Goal: Check status

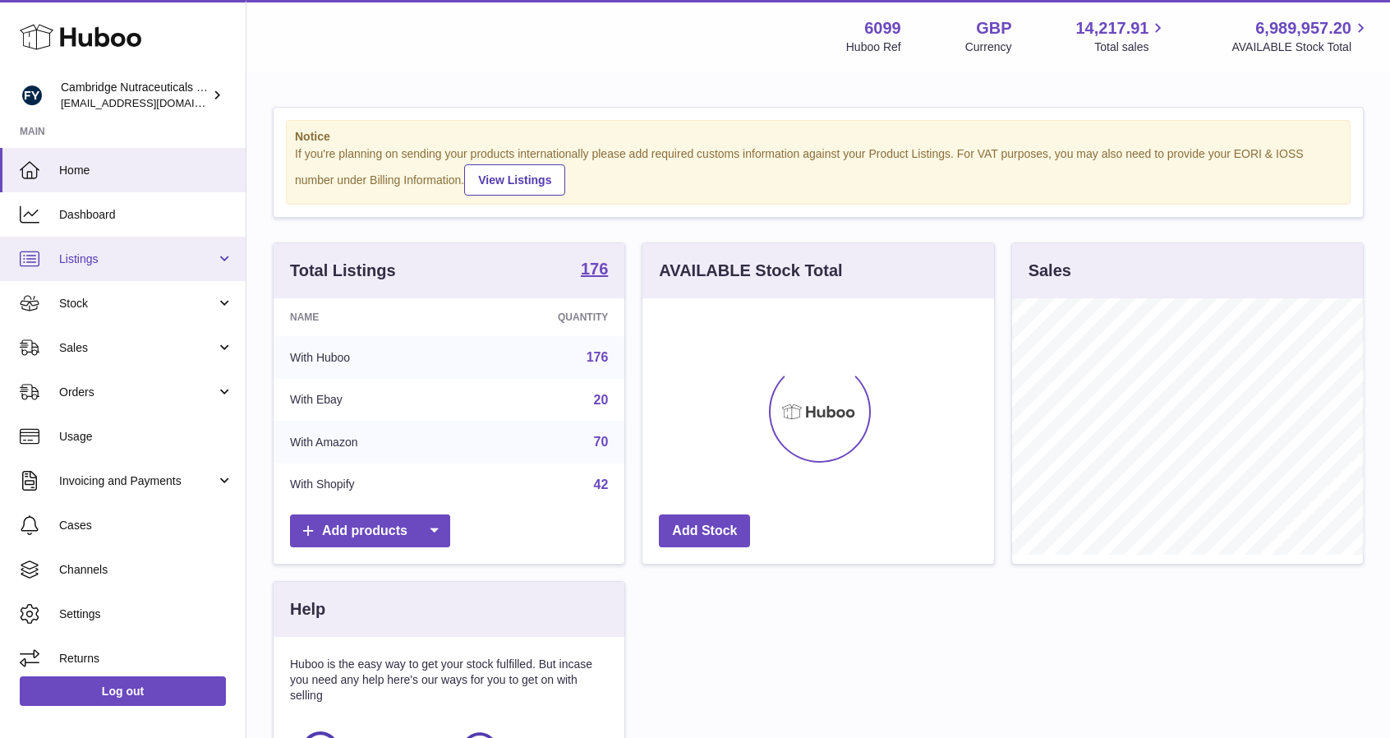
scroll to position [256, 352]
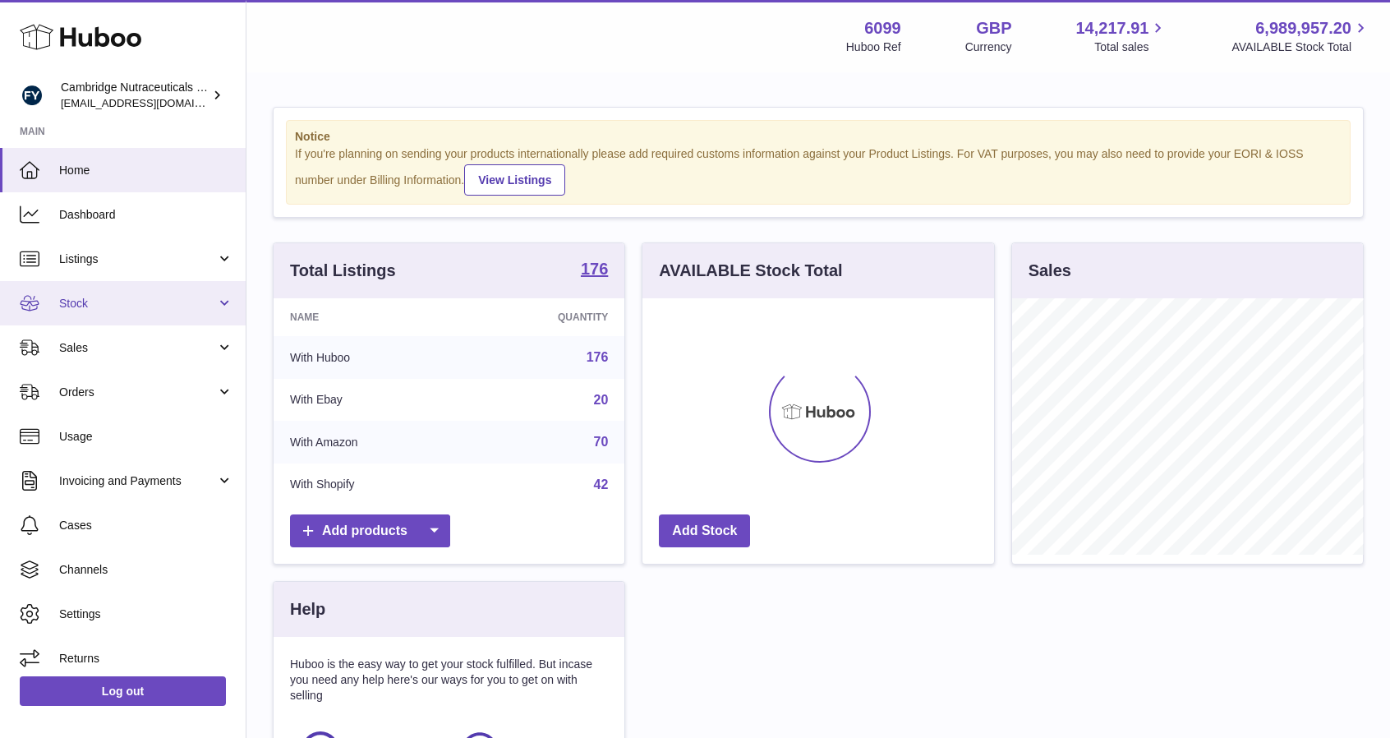
click at [100, 300] on span "Stock" at bounding box center [137, 304] width 157 height 16
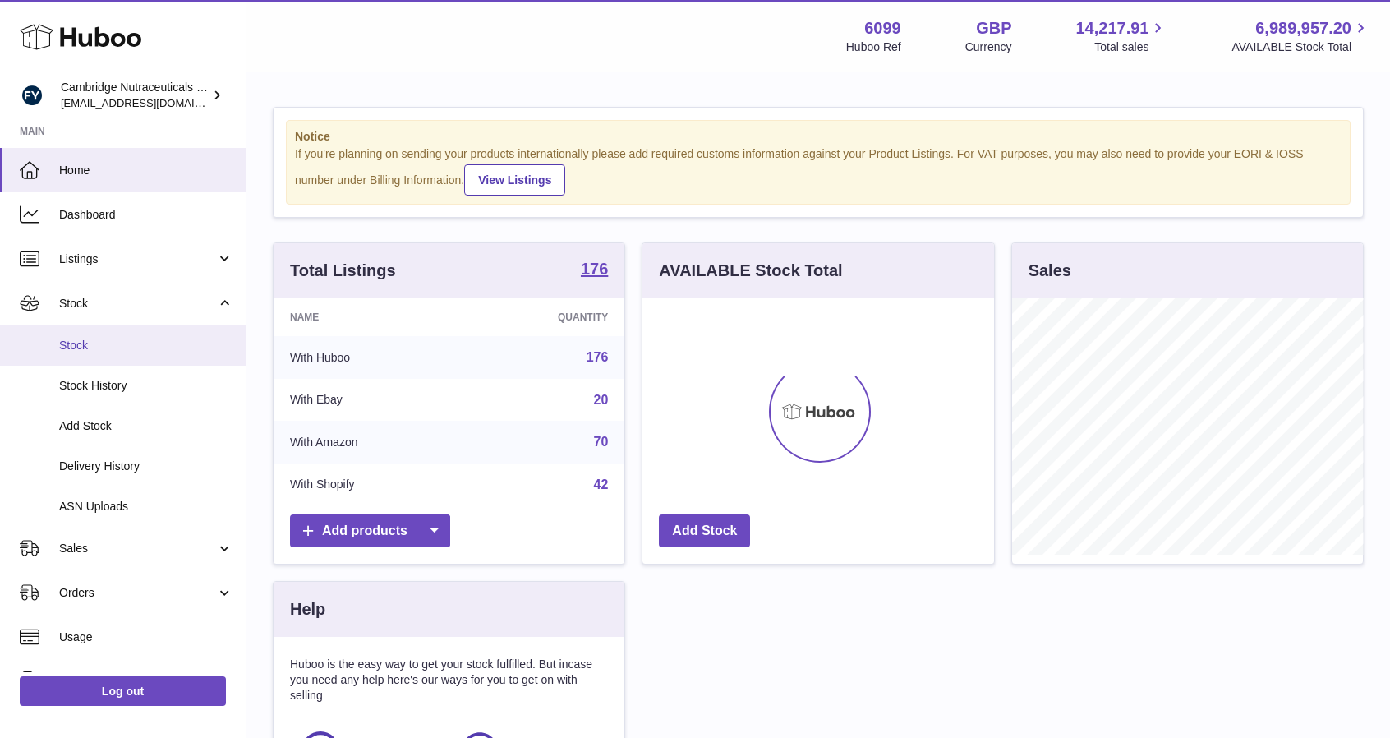
click at [103, 345] on span "Stock" at bounding box center [146, 346] width 174 height 16
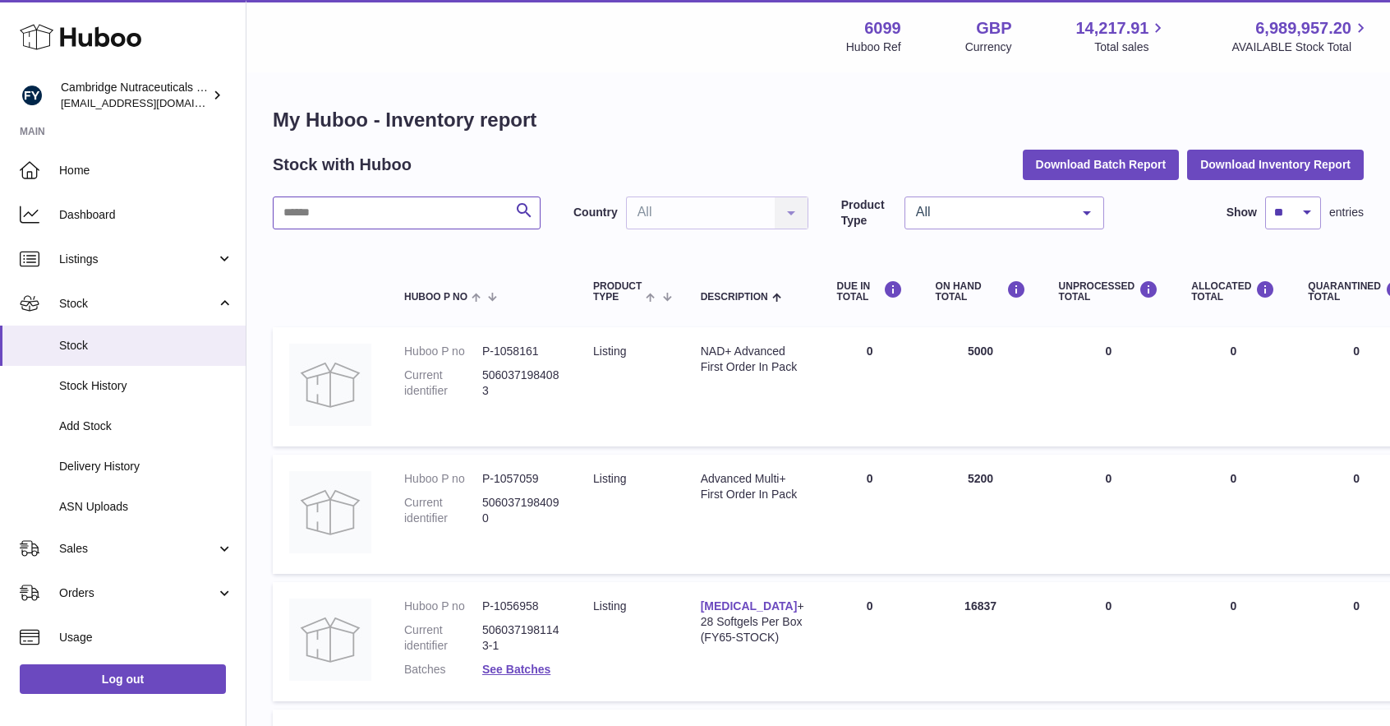
click at [367, 213] on input "text" at bounding box center [407, 212] width 268 height 33
type input "******"
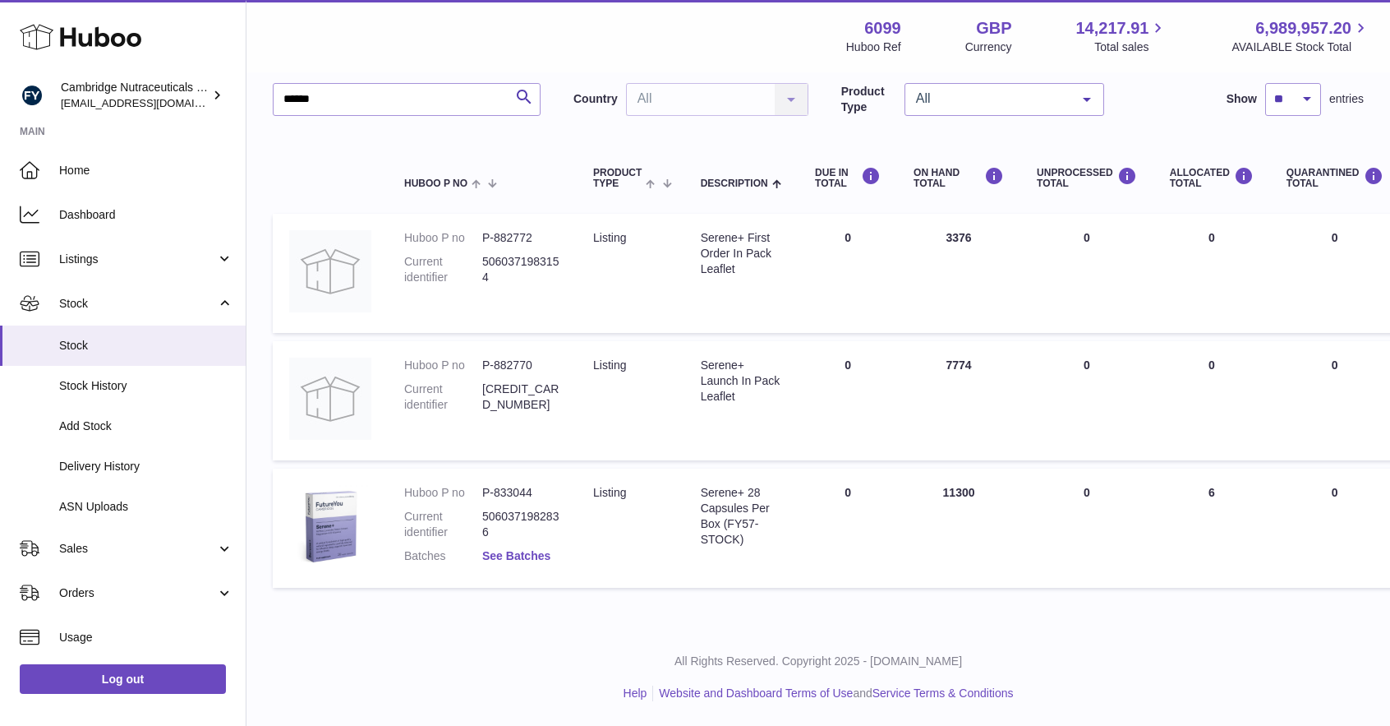
click at [509, 551] on link "See Batches" at bounding box center [516, 555] width 68 height 13
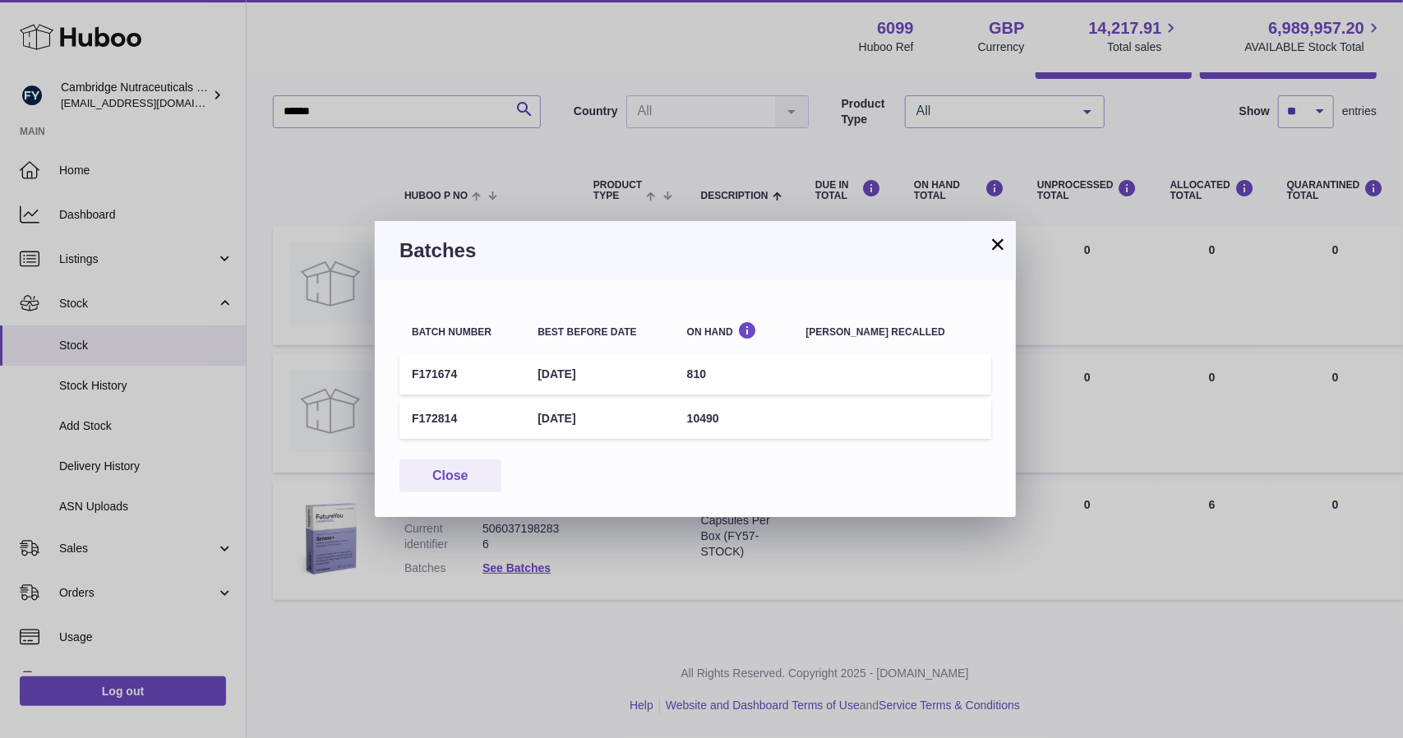
click at [990, 244] on button "×" at bounding box center [998, 244] width 20 height 20
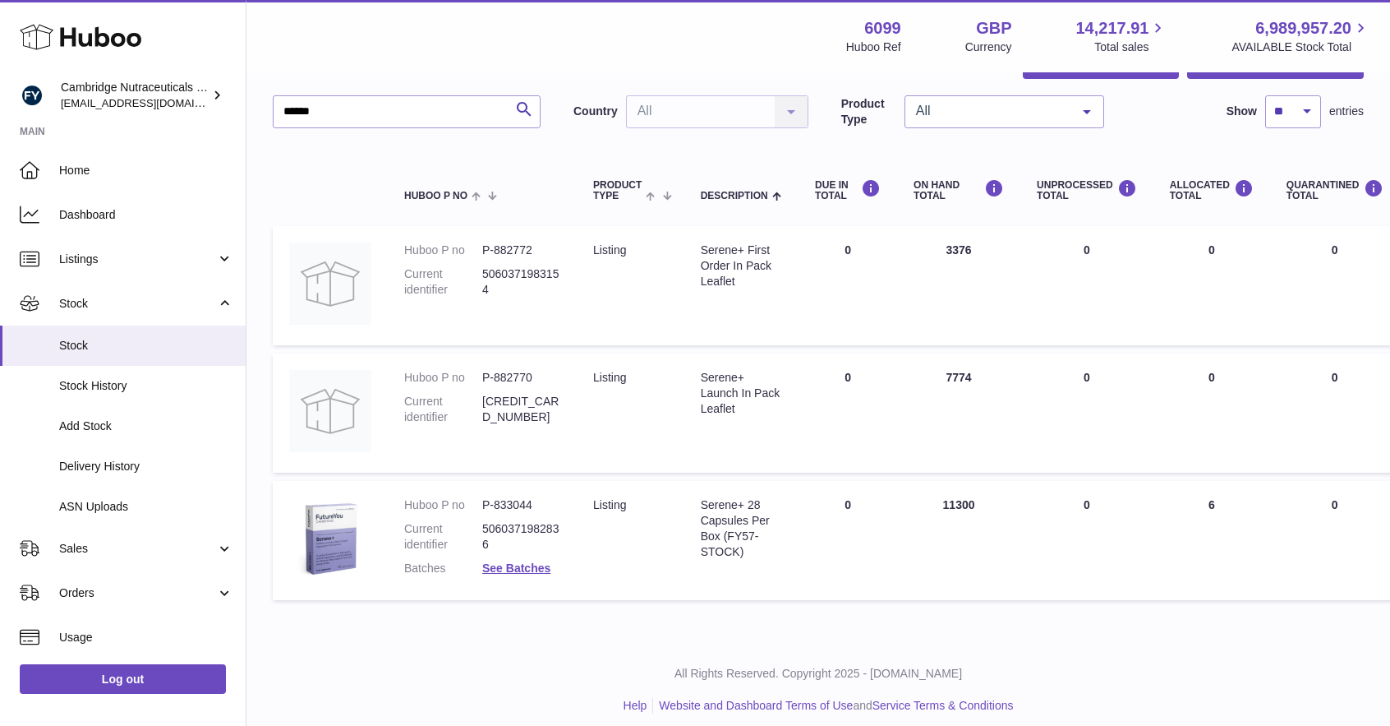
click at [503, 576] on dl "Huboo P no P-833044 Current identifier 5060371982836 Batches See Batches" at bounding box center [482, 540] width 156 height 87
click at [503, 569] on link "See Batches" at bounding box center [516, 567] width 68 height 13
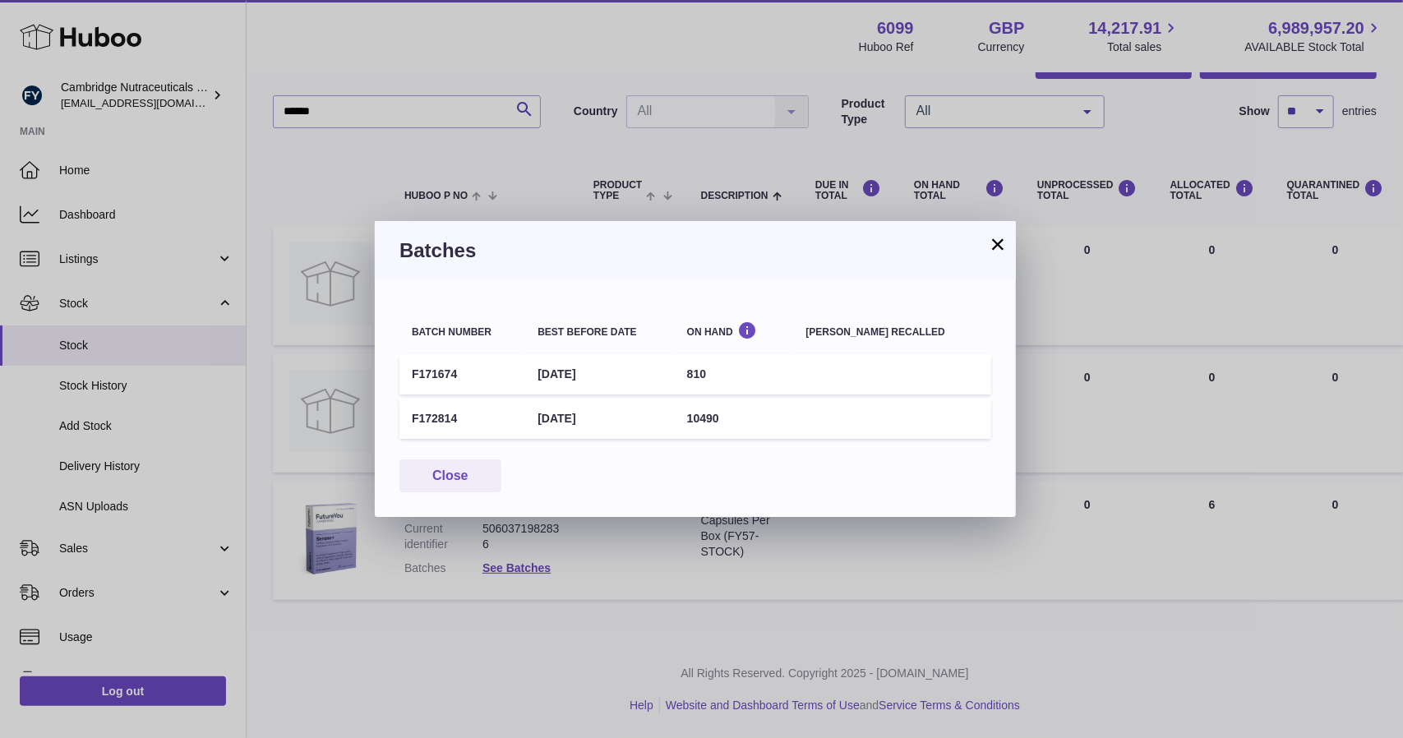
click at [995, 240] on button "×" at bounding box center [998, 244] width 20 height 20
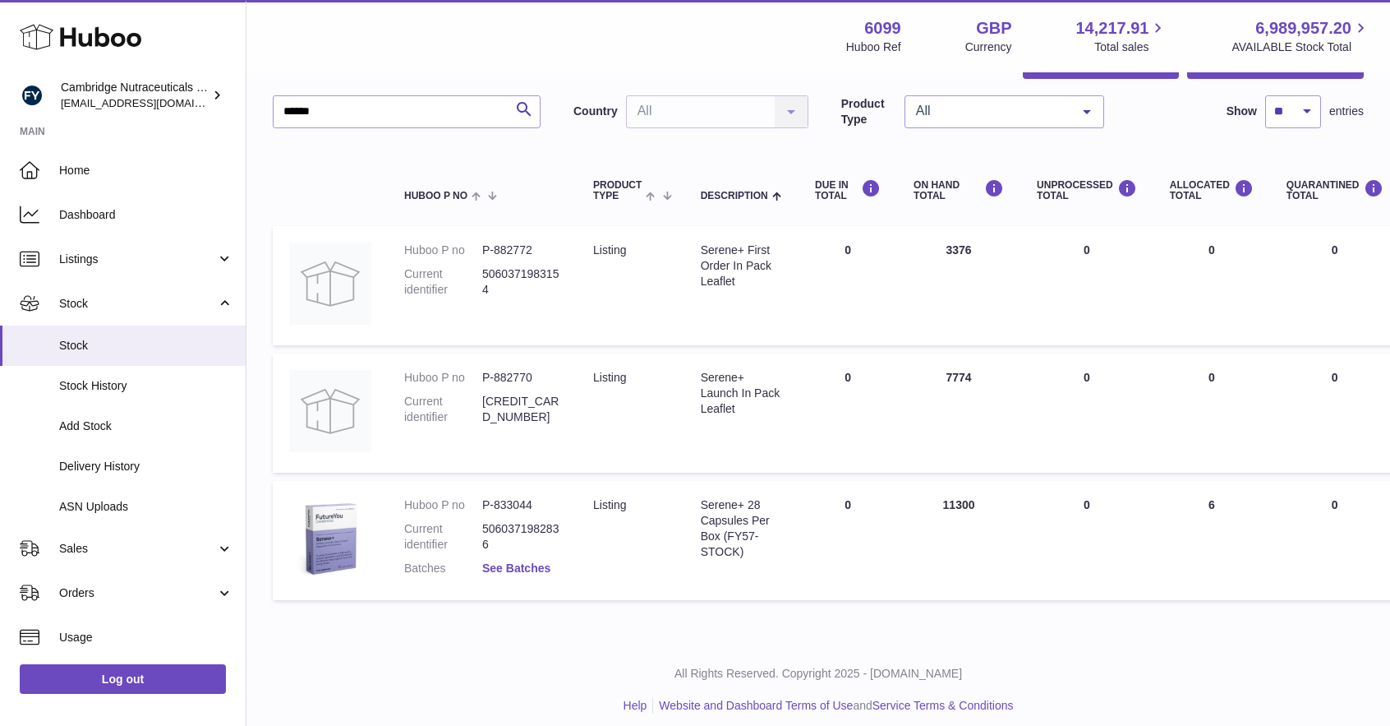
click at [488, 572] on link "See Batches" at bounding box center [516, 567] width 68 height 13
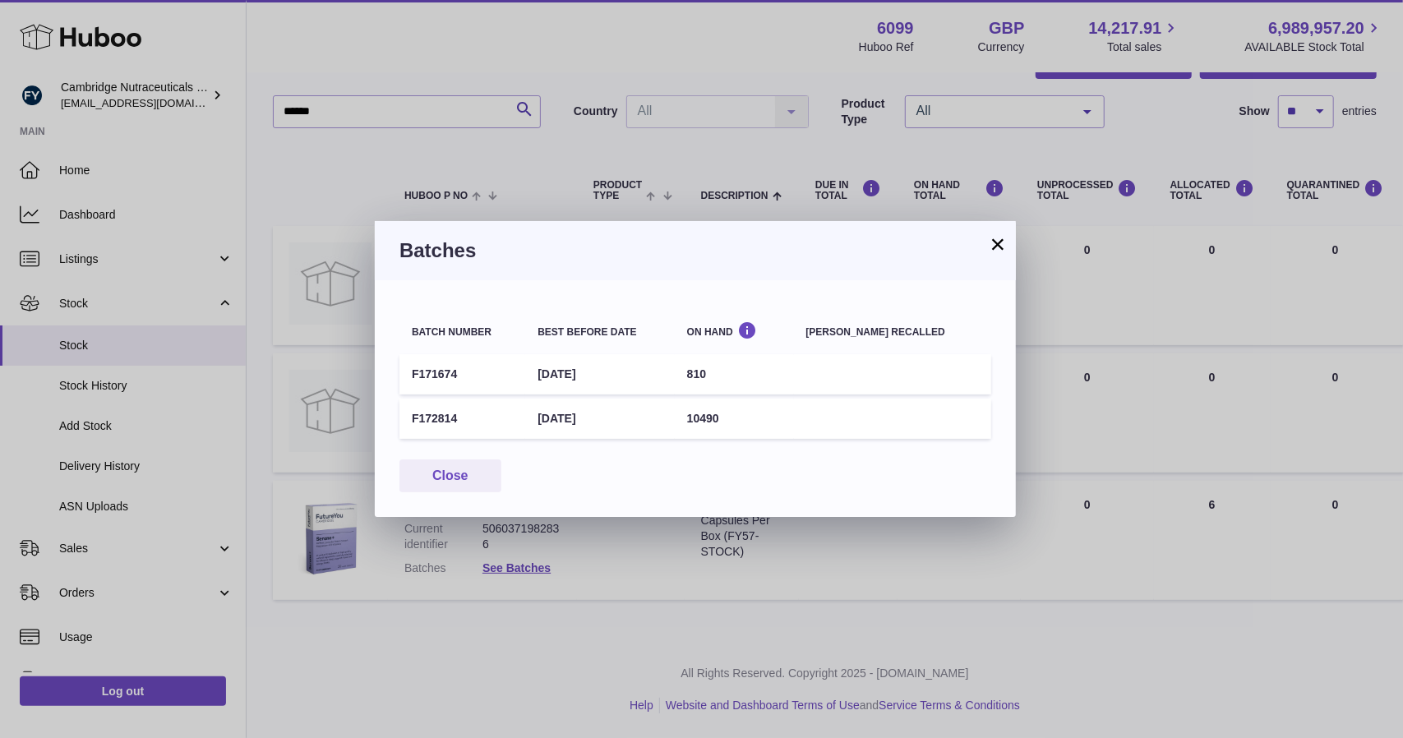
click at [1005, 246] on button "×" at bounding box center [998, 244] width 20 height 20
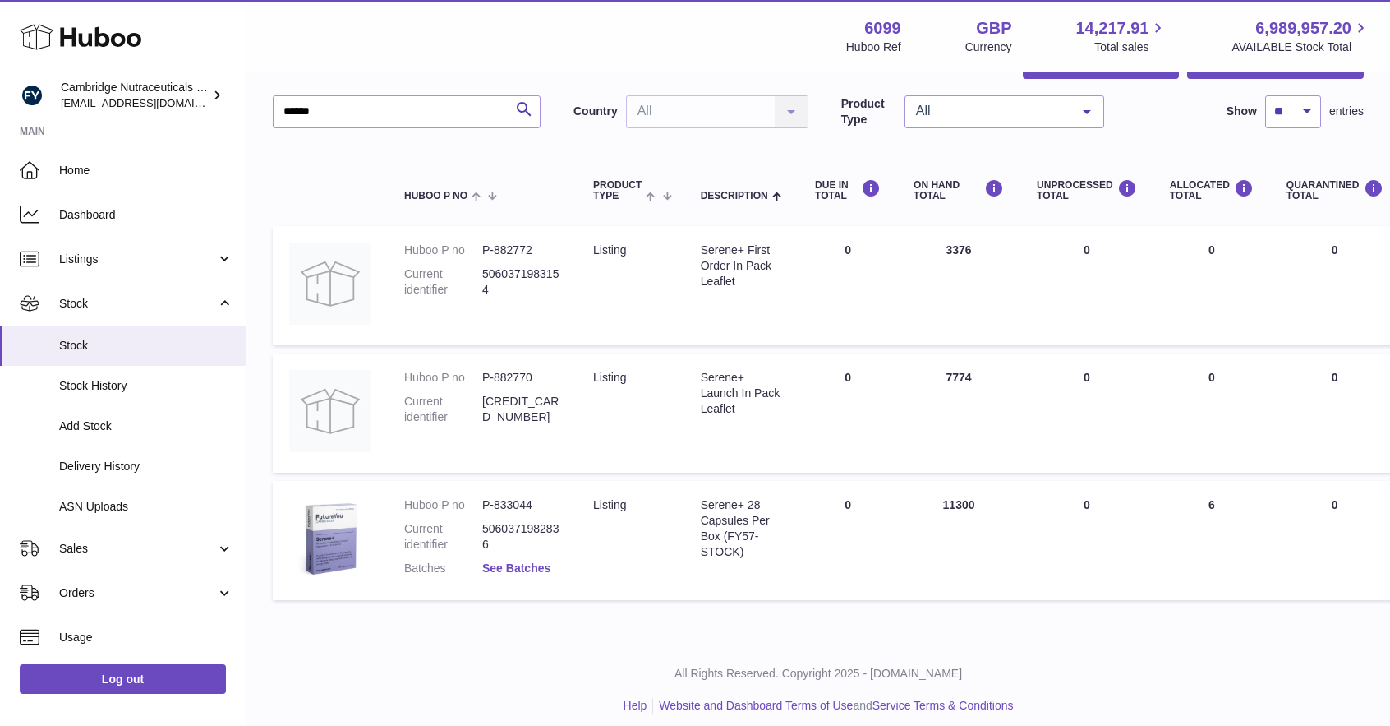
click at [522, 565] on link "See Batches" at bounding box center [516, 567] width 68 height 13
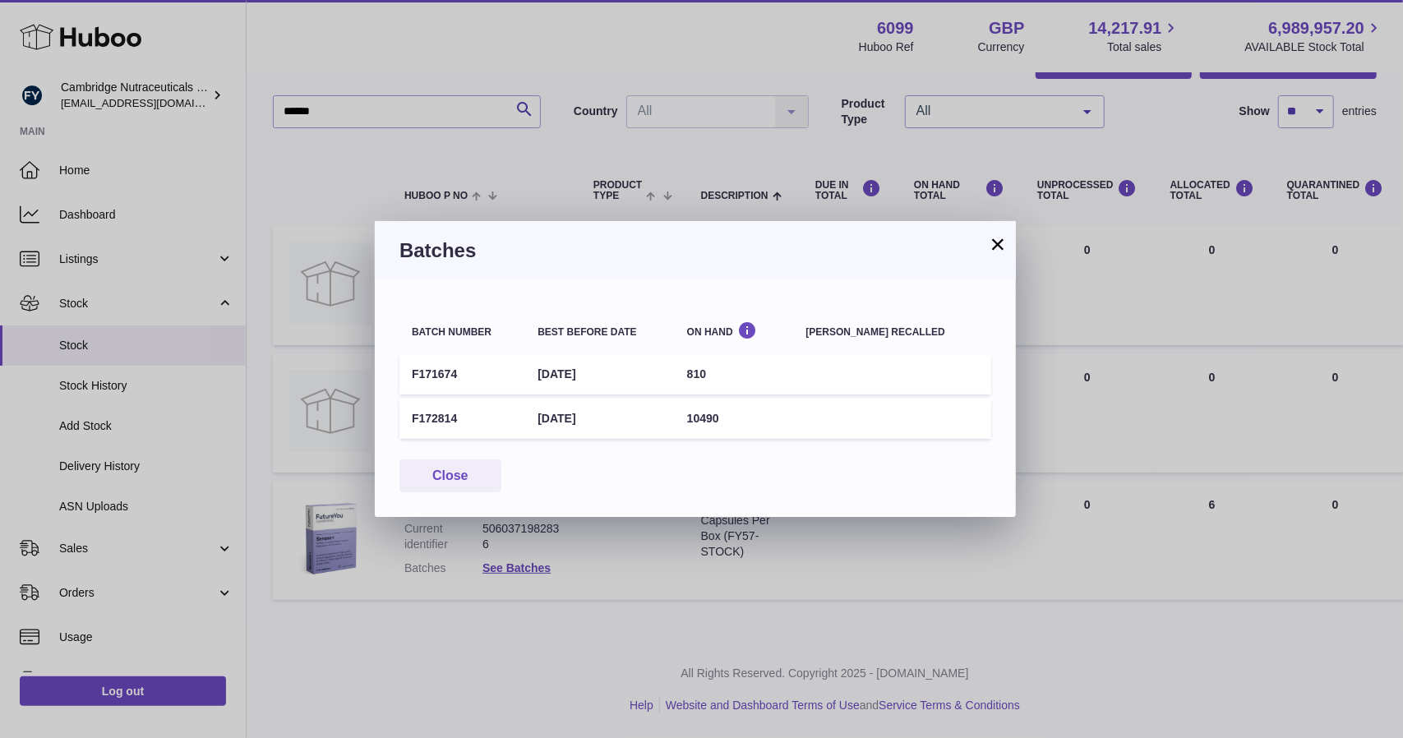
click at [997, 237] on button "×" at bounding box center [998, 244] width 20 height 20
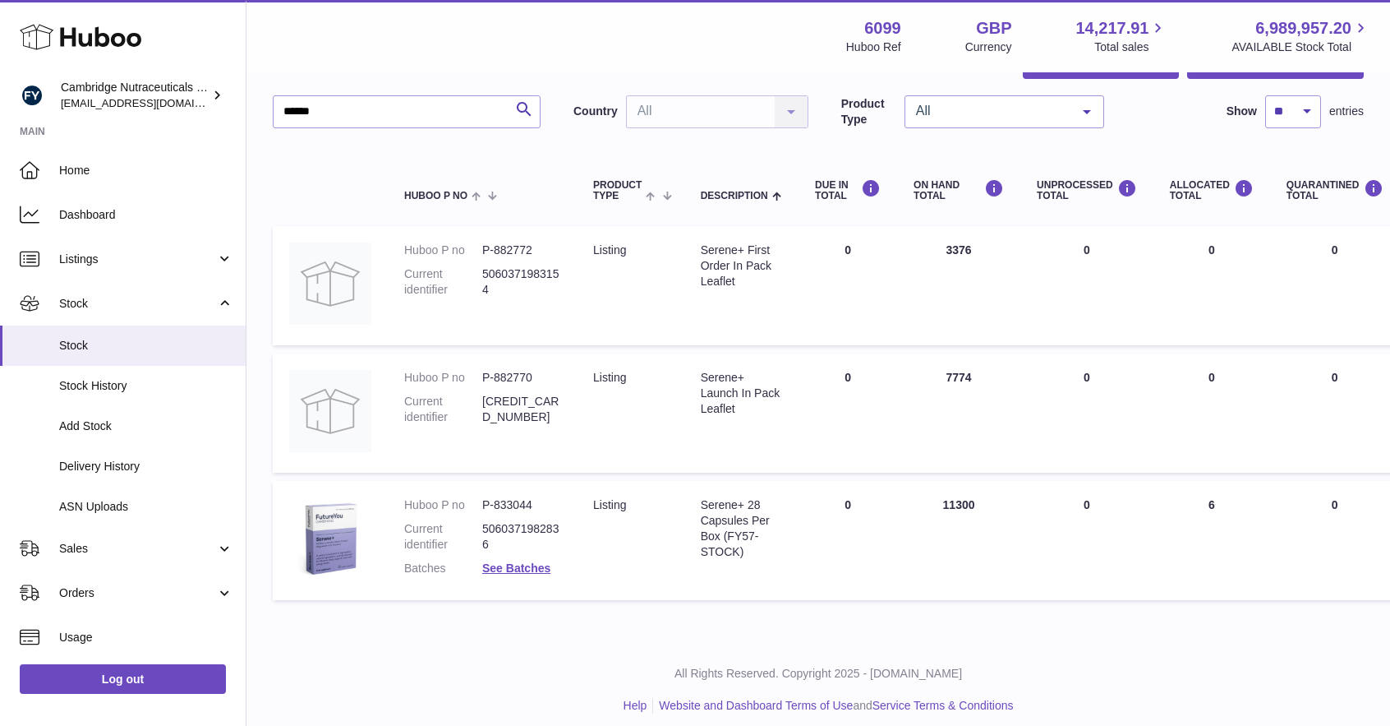
drag, startPoint x: 999, startPoint y: 237, endPoint x: 1210, endPoint y: 336, distance: 233.0
click at [1210, 336] on tr "Huboo P no P-882772 Current identifier 5060371983154 Product Type listing Descr…" at bounding box center [1173, 285] width 1800 height 119
click at [989, 258] on td "ON HAND Total 3376" at bounding box center [958, 285] width 123 height 119
drag, startPoint x: 936, startPoint y: 236, endPoint x: 1057, endPoint y: 523, distance: 311.5
click at [1116, 576] on tbody "Huboo P no P-882772 Current identifier 5060371983154 Product Type listing Descr…" at bounding box center [1173, 413] width 1800 height 374
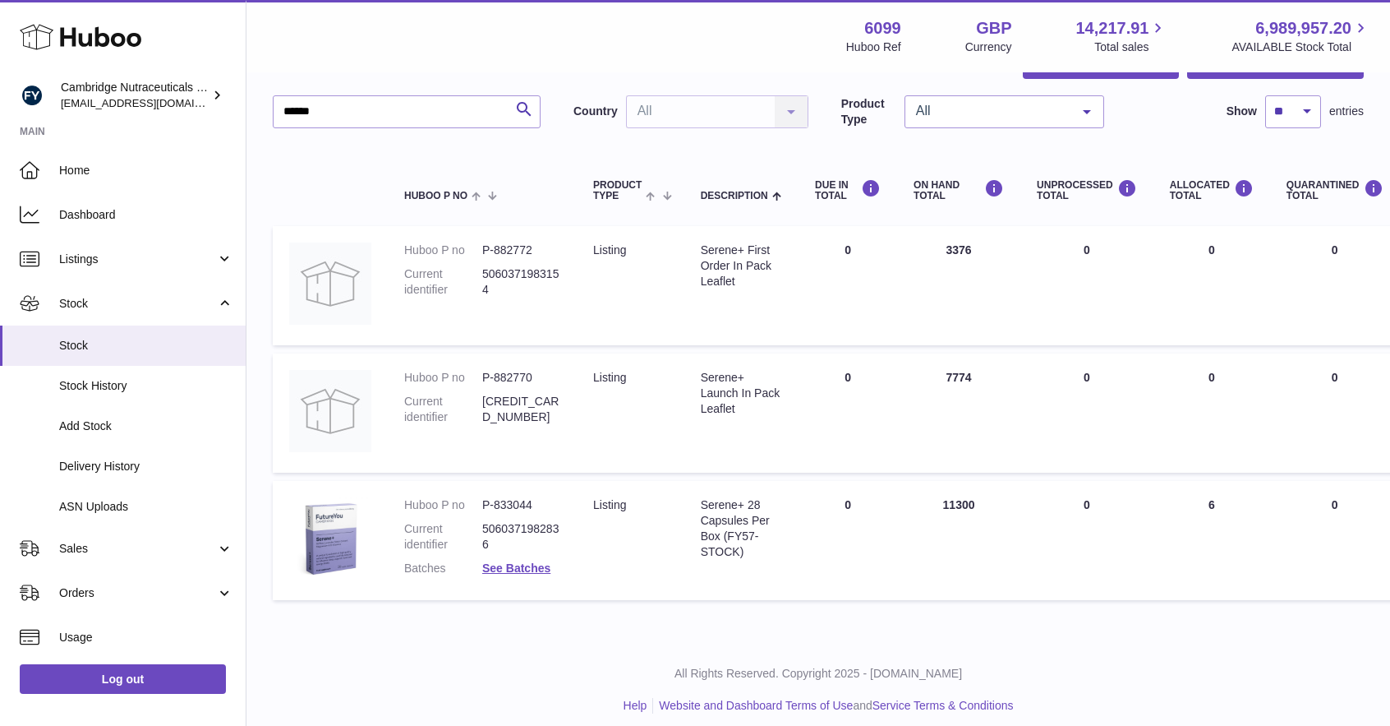
click at [1057, 523] on td "UNPROCESSED Total 0" at bounding box center [1086, 541] width 133 height 120
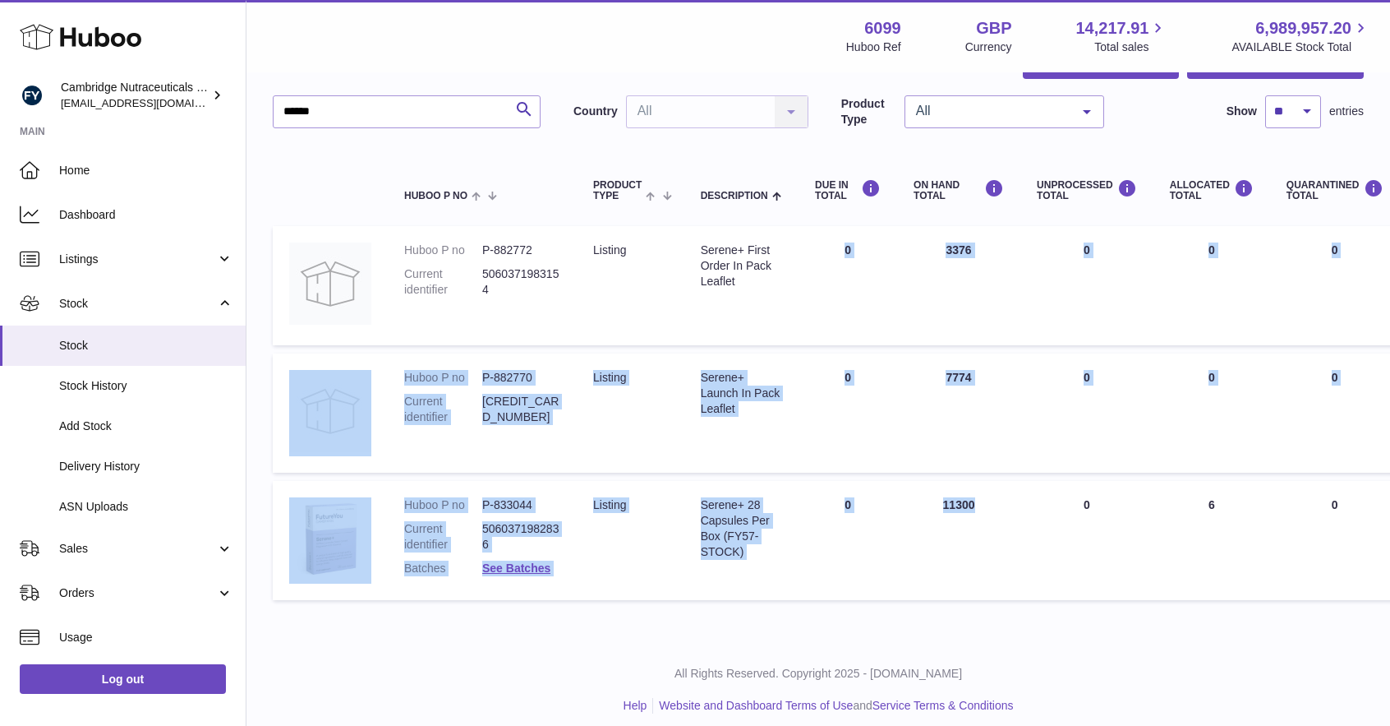
drag, startPoint x: 1034, startPoint y: 514, endPoint x: 749, endPoint y: 295, distance: 359.2
click at [749, 295] on tbody "Huboo P no P-882772 Current identifier 5060371983154 Product Type listing Descr…" at bounding box center [1173, 413] width 1800 height 374
click at [755, 300] on td "Description Serene+ First Order In Pack Leaflet" at bounding box center [741, 285] width 114 height 119
click at [795, 307] on td "Description Serene+ First Order In Pack Leaflet" at bounding box center [741, 285] width 114 height 119
click at [337, 256] on img at bounding box center [330, 283] width 82 height 82
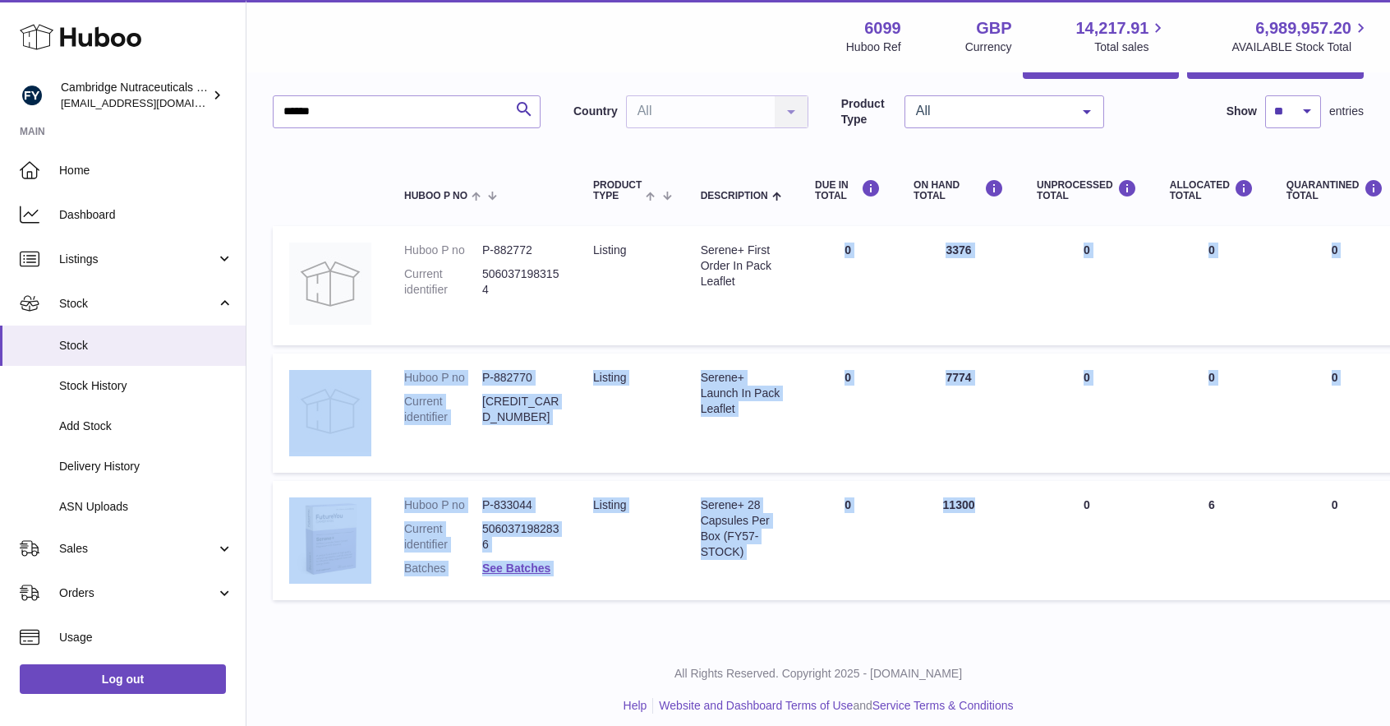
click at [888, 430] on td "DUE IN Total 0" at bounding box center [848, 412] width 99 height 119
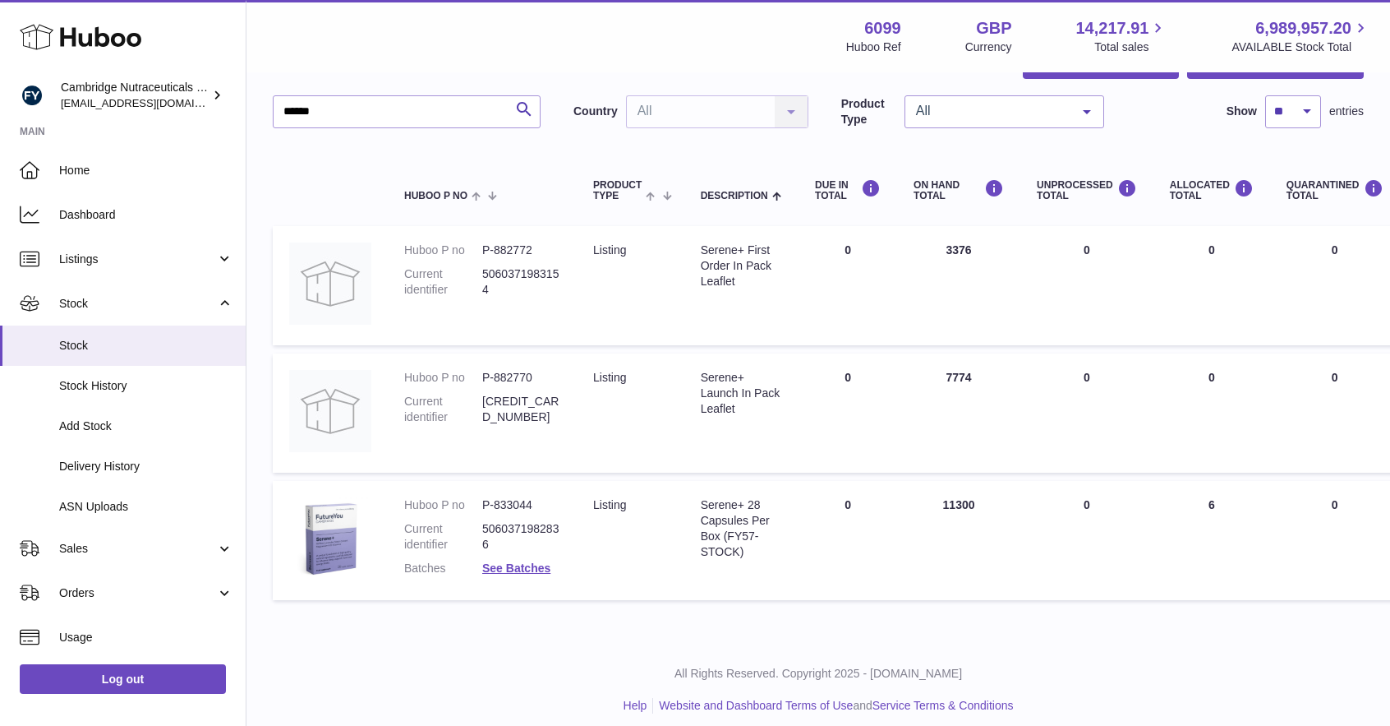
scroll to position [113, 117]
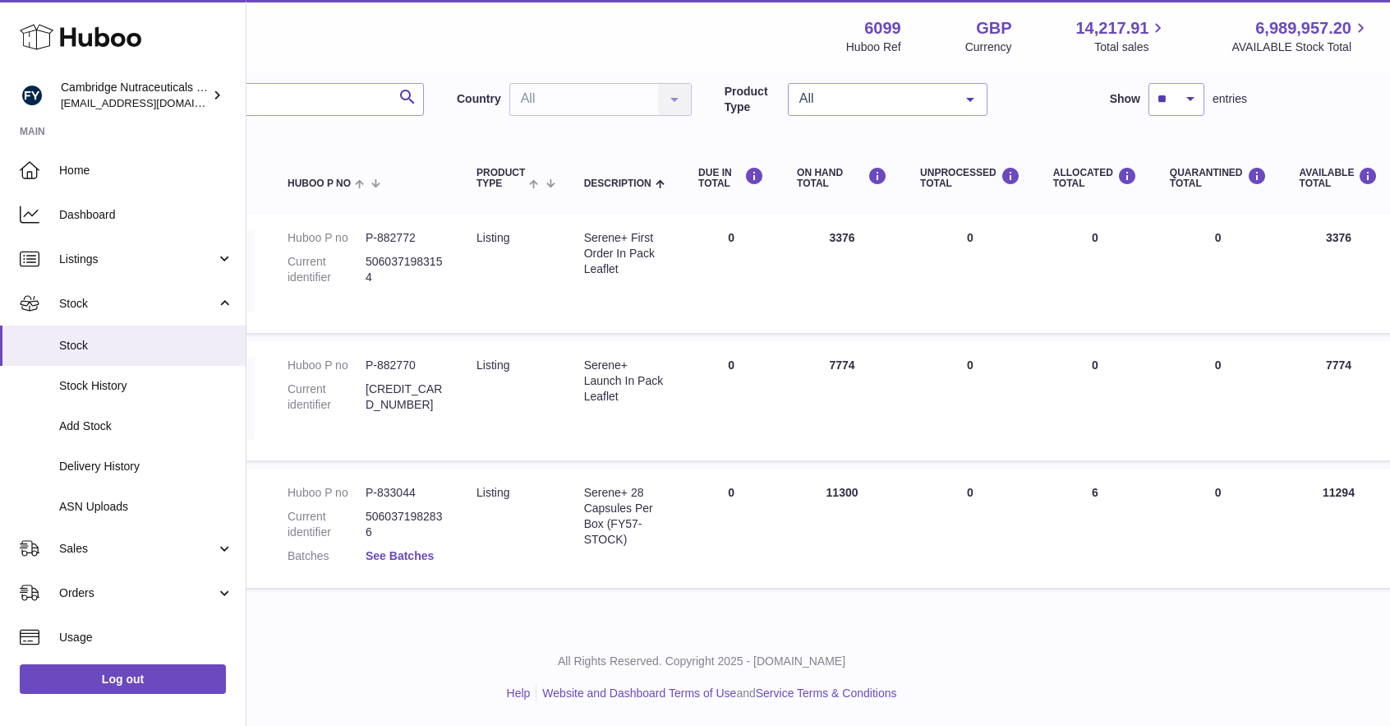
click at [401, 554] on link "See Batches" at bounding box center [400, 555] width 68 height 13
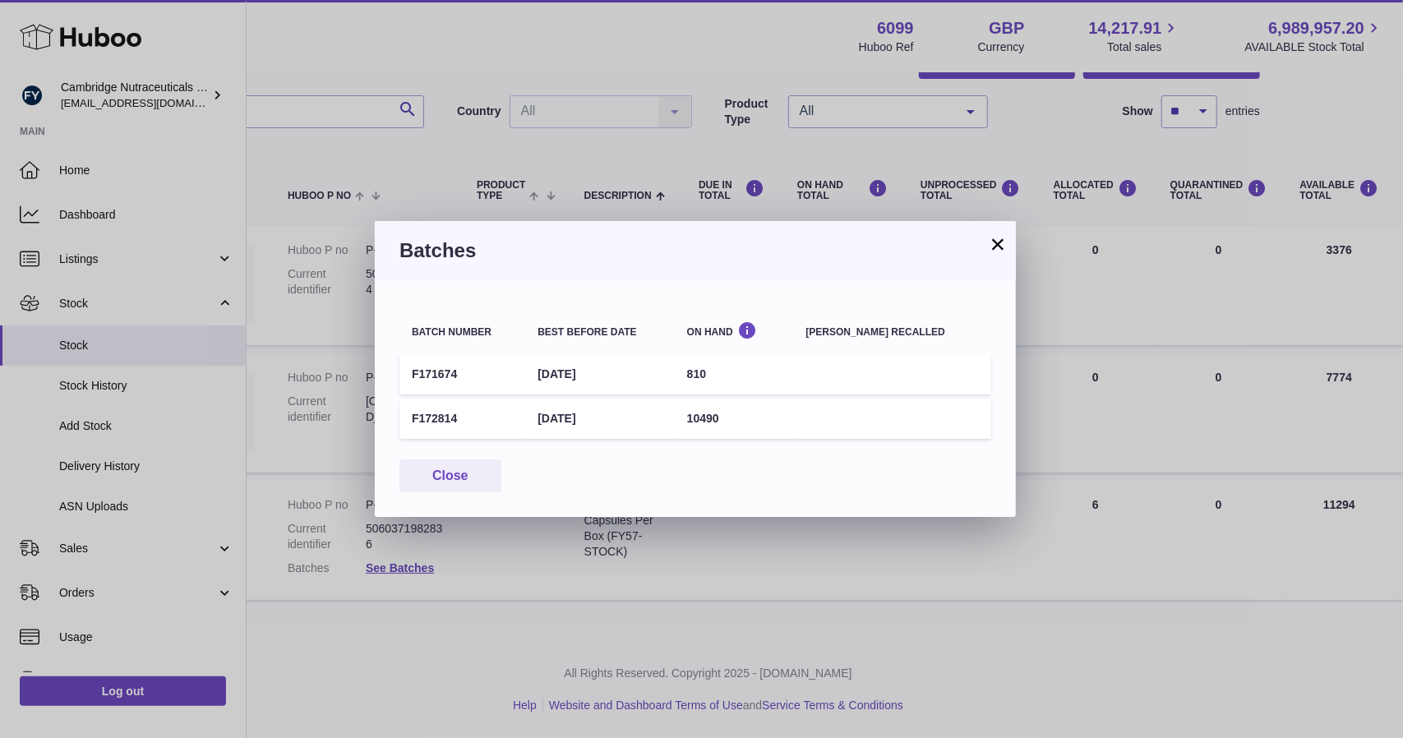
click at [996, 237] on button "×" at bounding box center [998, 244] width 20 height 20
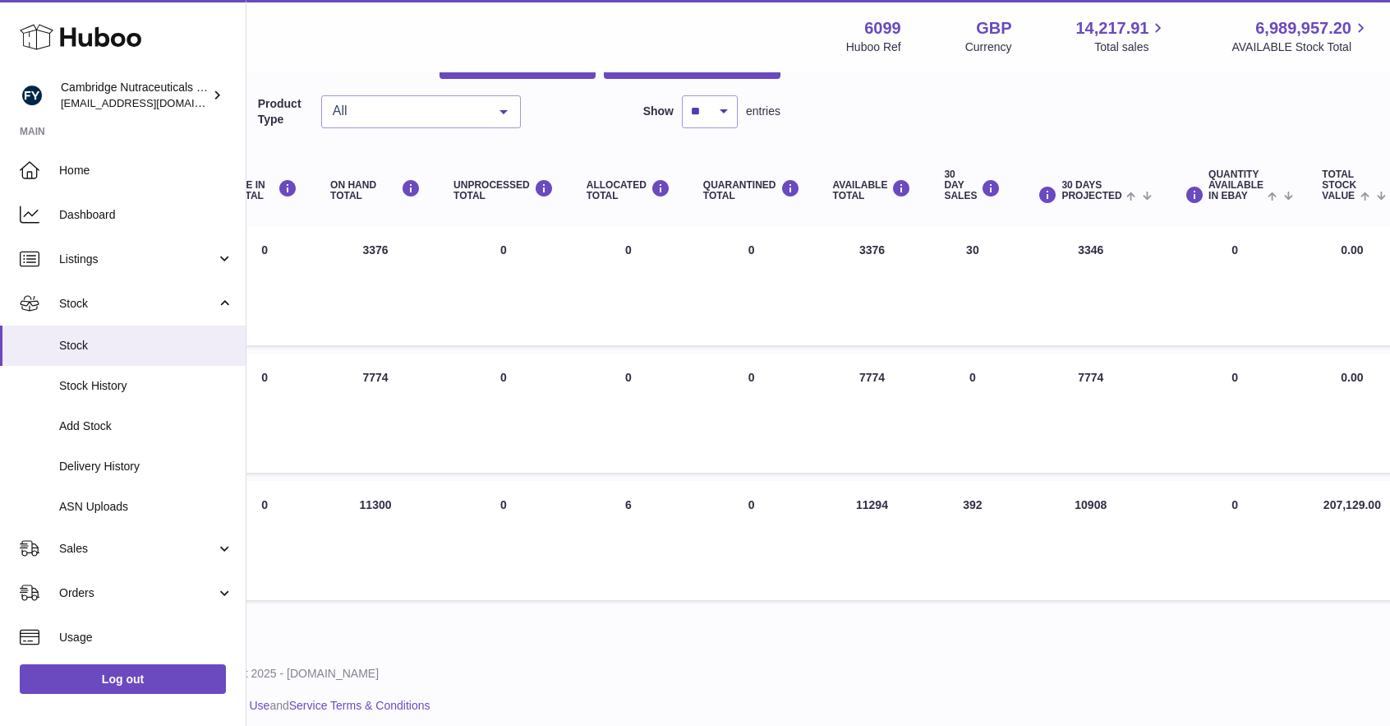
scroll to position [101, 0]
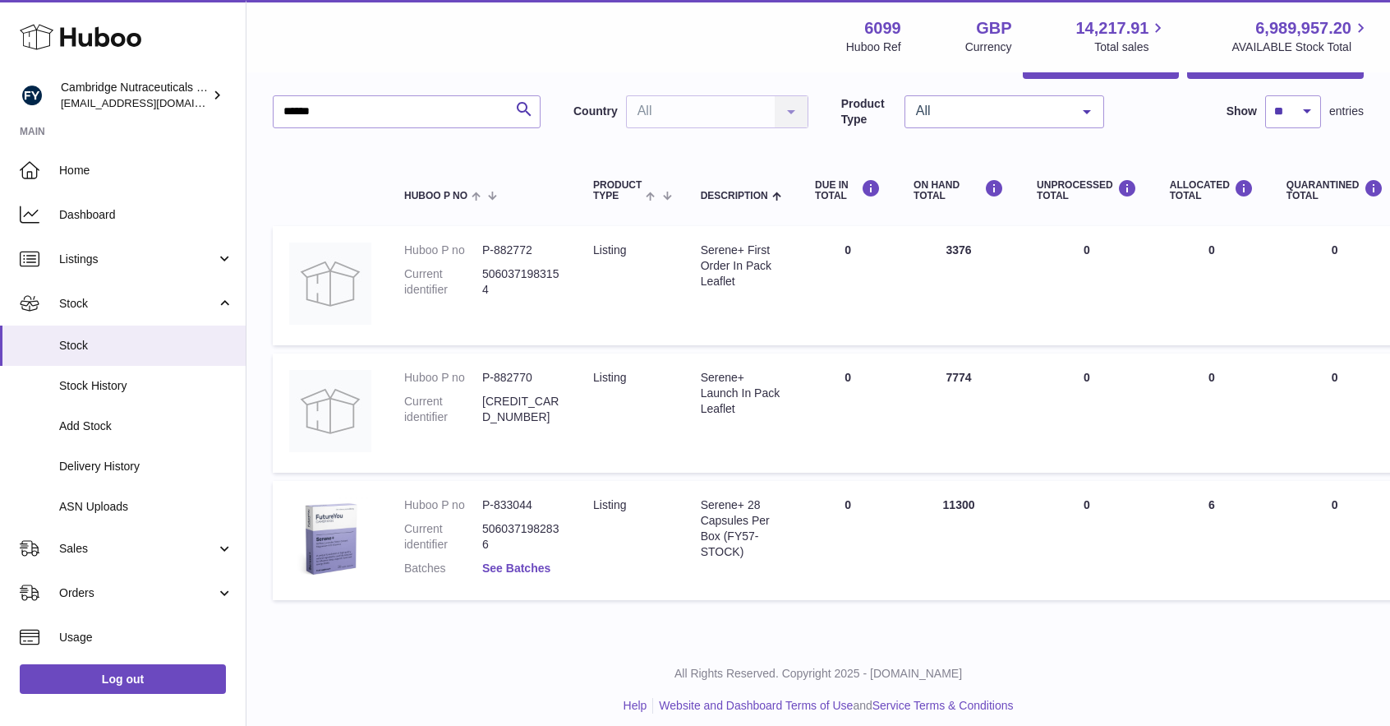
click at [509, 564] on link "See Batches" at bounding box center [516, 567] width 68 height 13
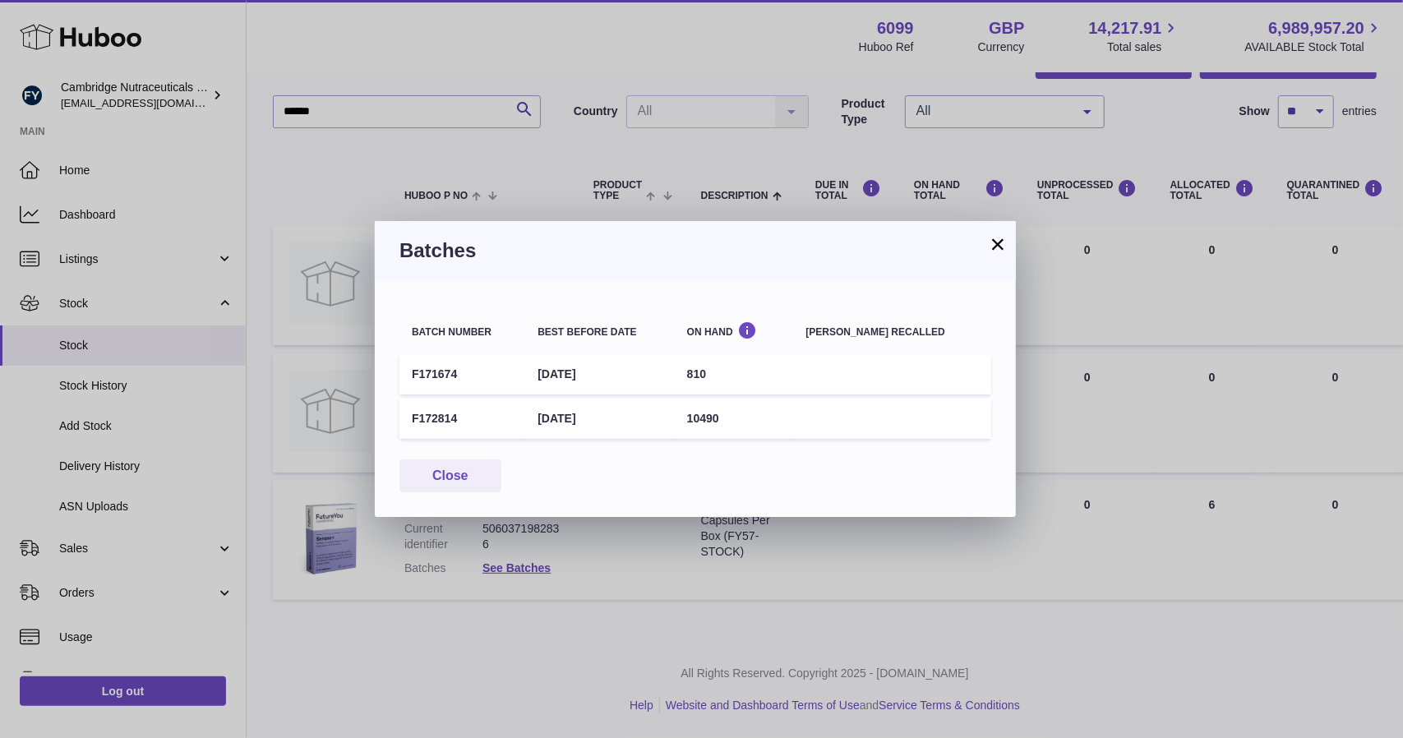
drag, startPoint x: 546, startPoint y: 413, endPoint x: 725, endPoint y: 414, distance: 178.3
click at [725, 414] on tr "F172814 [DATE] 10490" at bounding box center [695, 418] width 592 height 40
click at [997, 242] on button "×" at bounding box center [998, 244] width 20 height 20
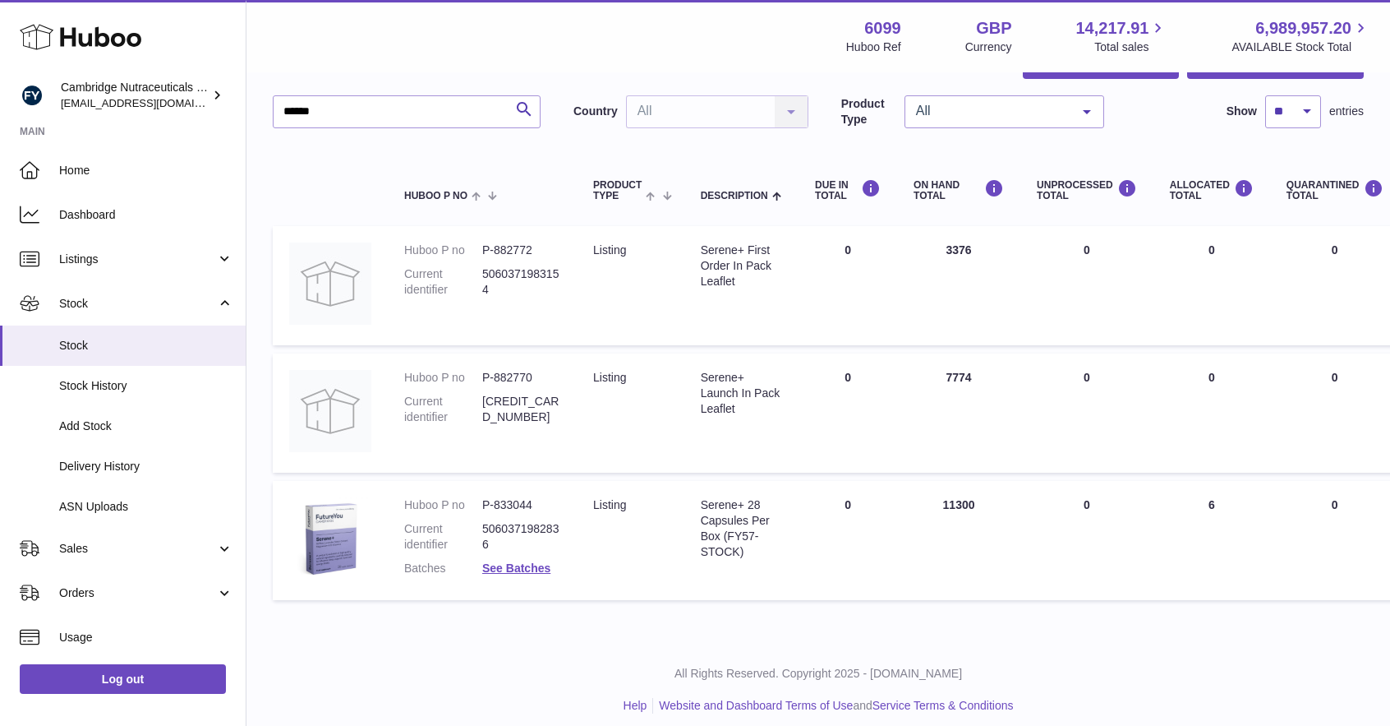
click at [997, 242] on td "ON HAND Total 3376" at bounding box center [958, 285] width 123 height 119
click at [504, 561] on link "See Batches" at bounding box center [516, 567] width 68 height 13
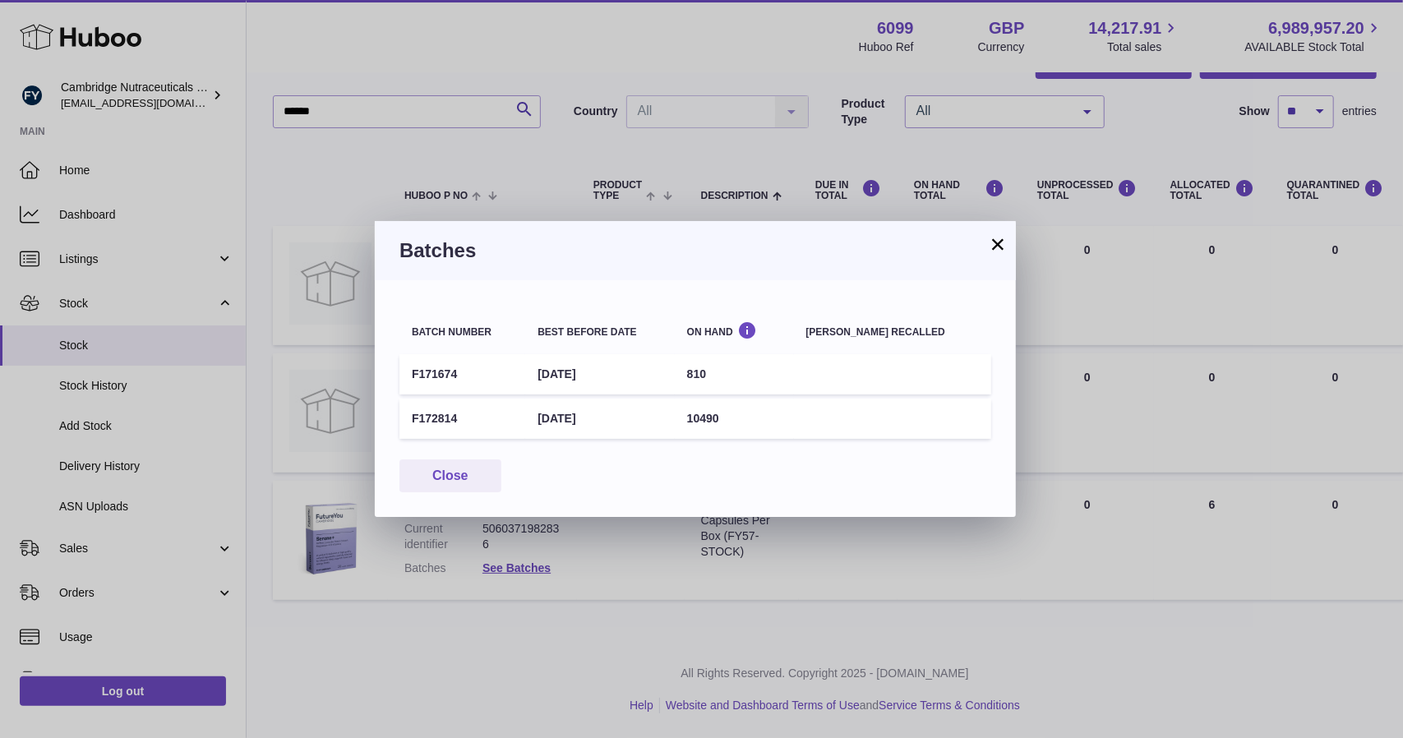
click at [1001, 243] on button "×" at bounding box center [998, 244] width 20 height 20
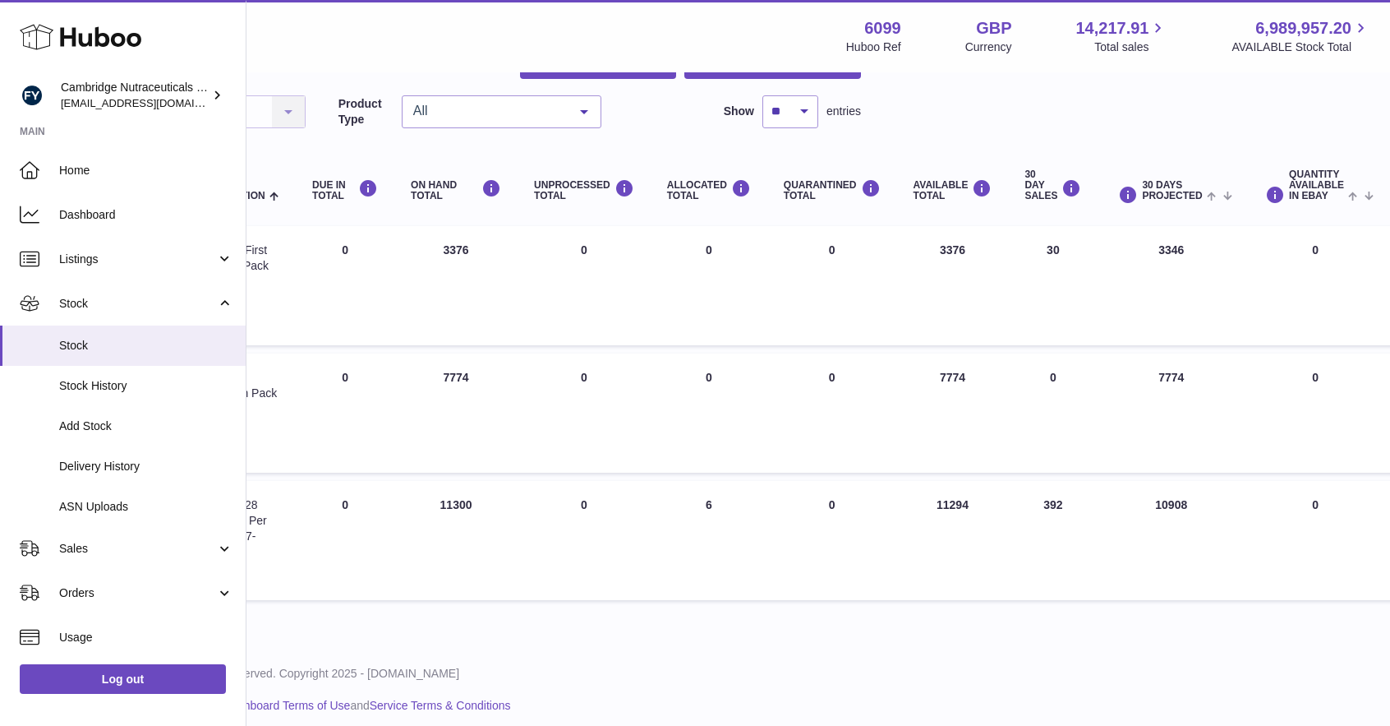
scroll to position [113, 685]
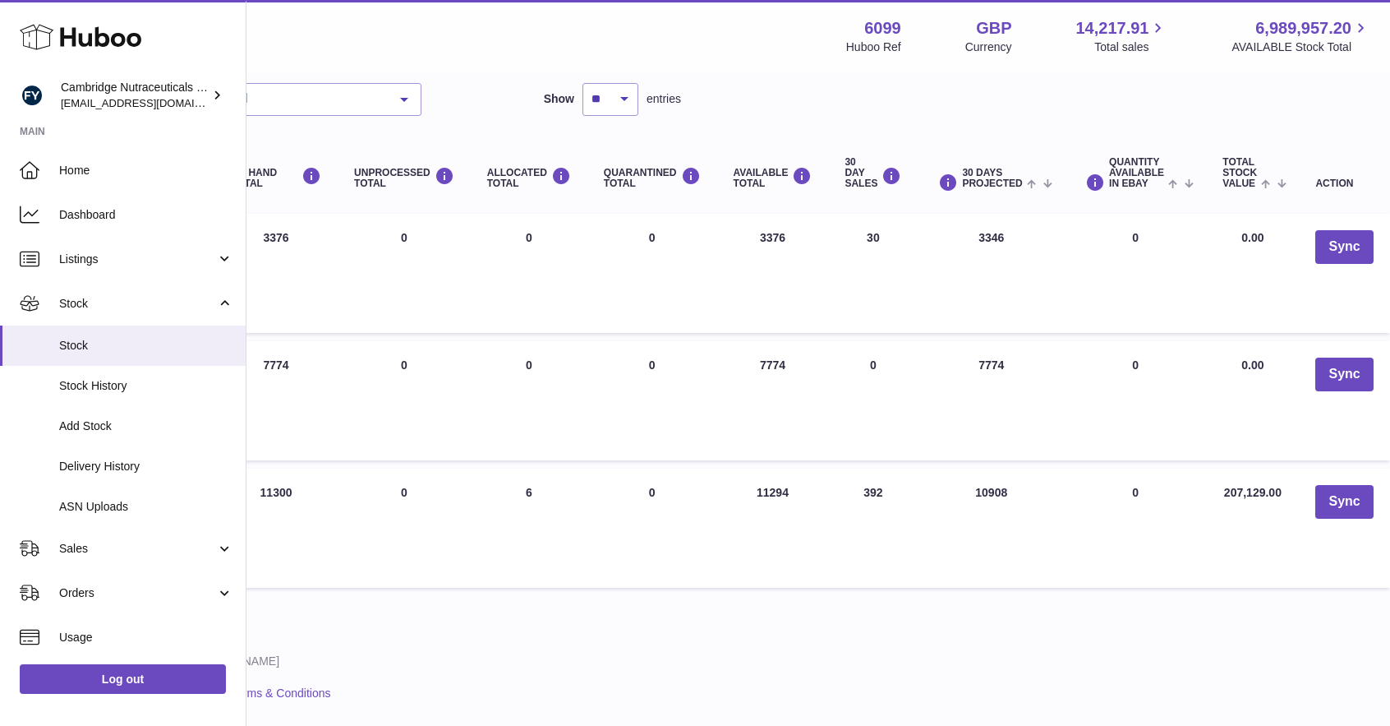
drag, startPoint x: 784, startPoint y: 487, endPoint x: 609, endPoint y: 532, distance: 180.8
click at [609, 532] on td "QUARANTINED Total 0" at bounding box center [652, 528] width 130 height 120
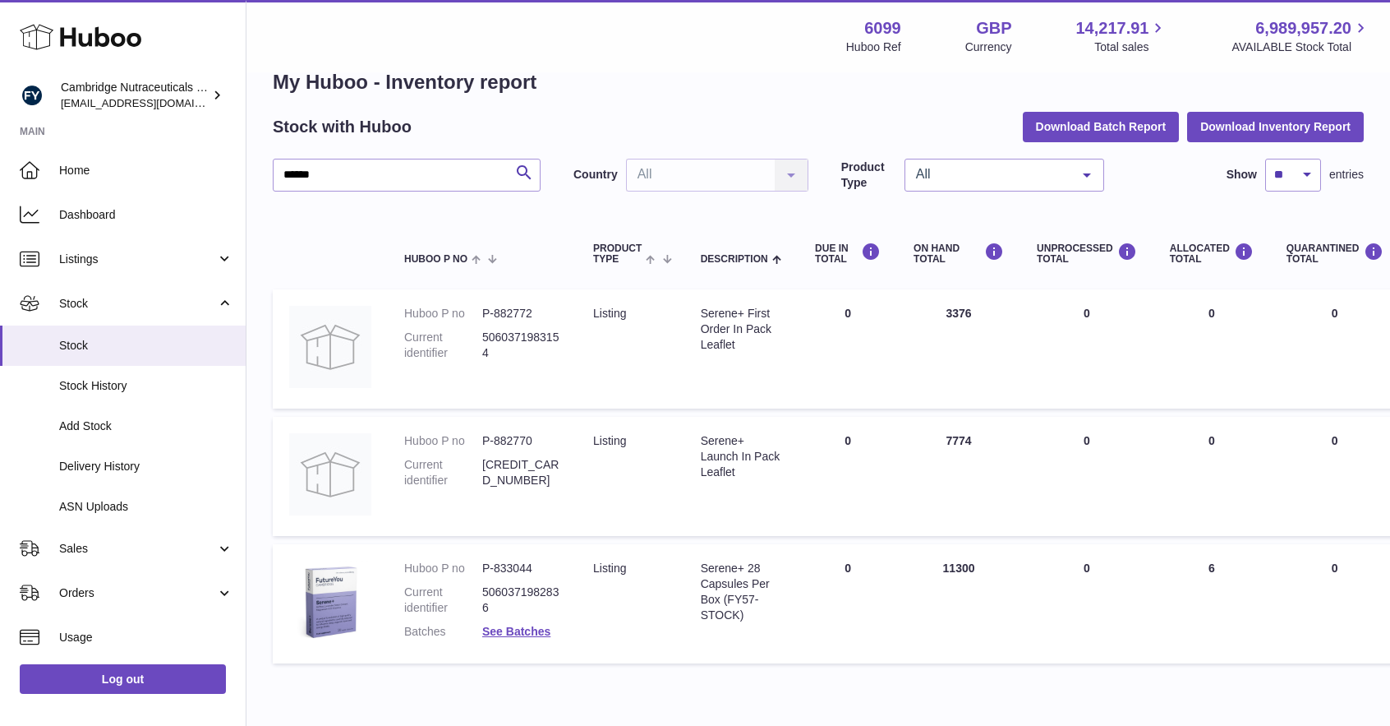
scroll to position [0, 0]
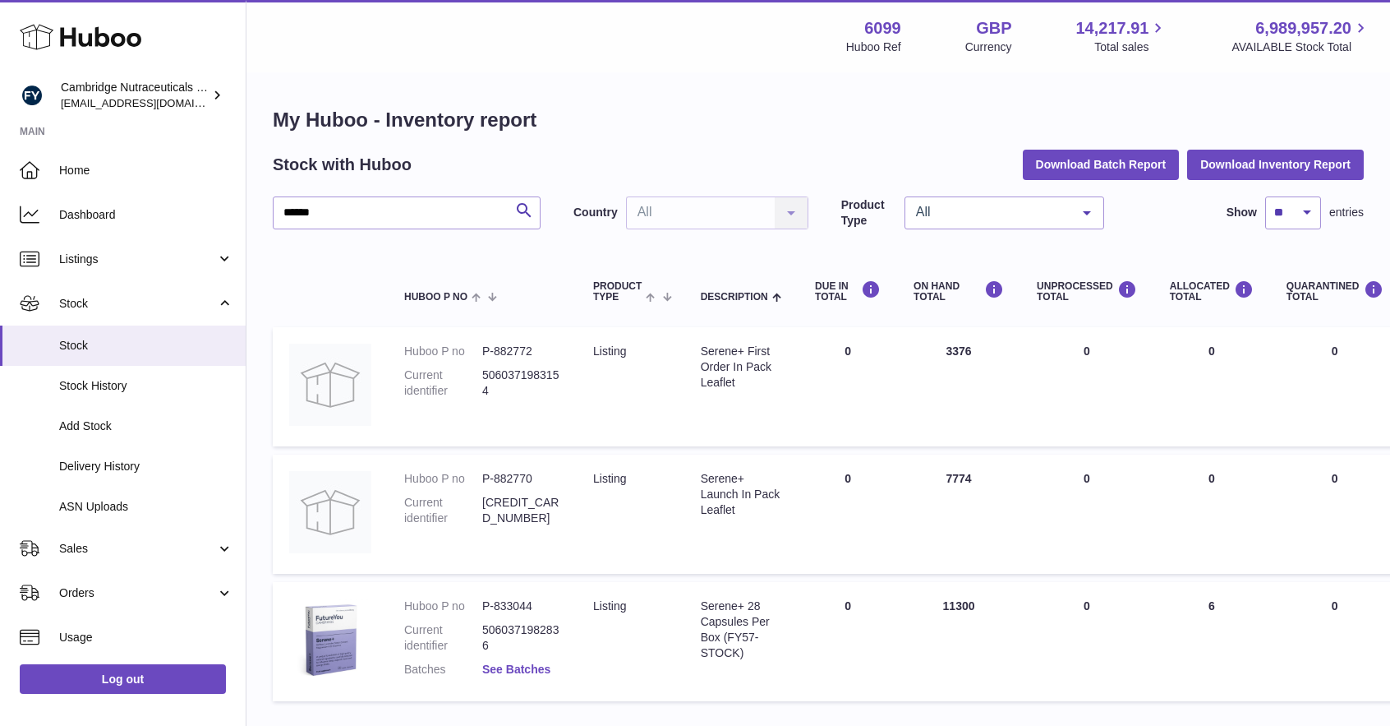
click at [505, 675] on link "See Batches" at bounding box center [516, 668] width 68 height 13
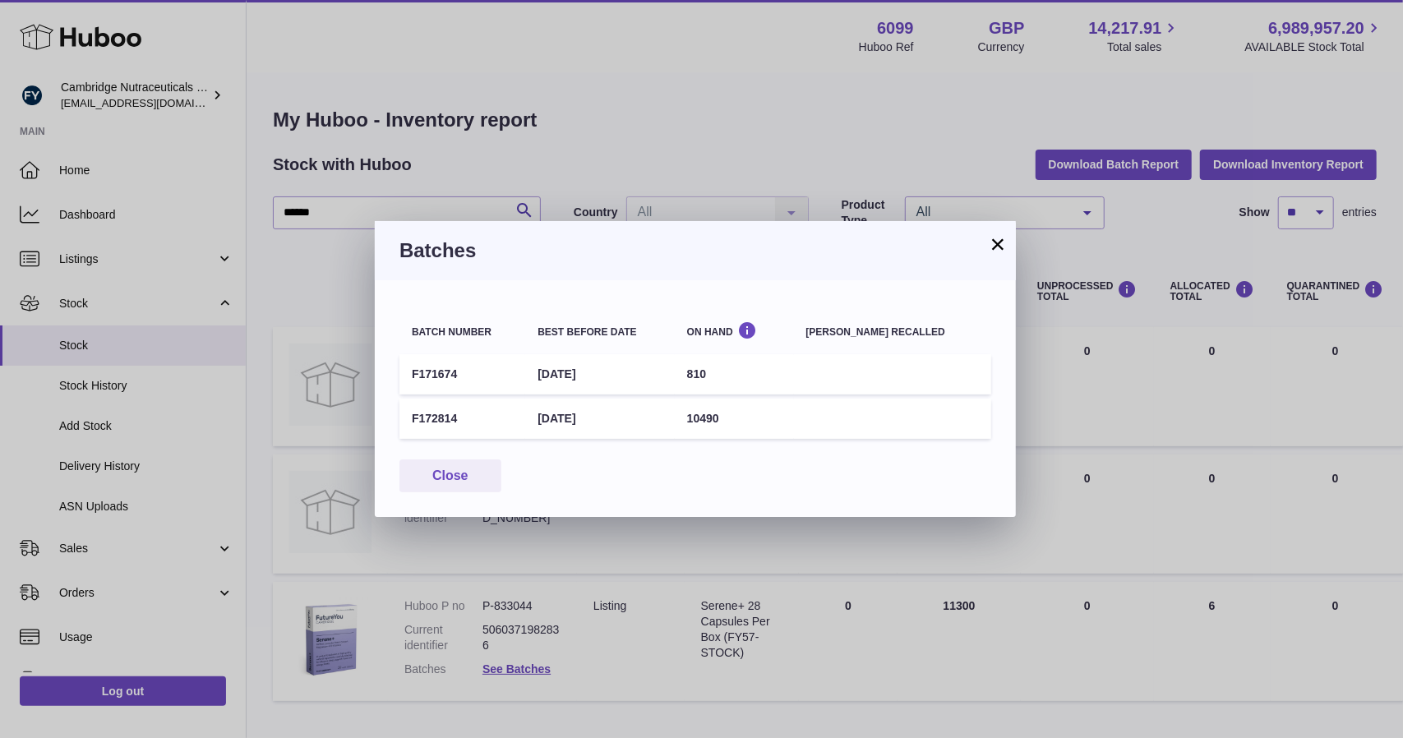
click at [990, 237] on button "×" at bounding box center [998, 244] width 20 height 20
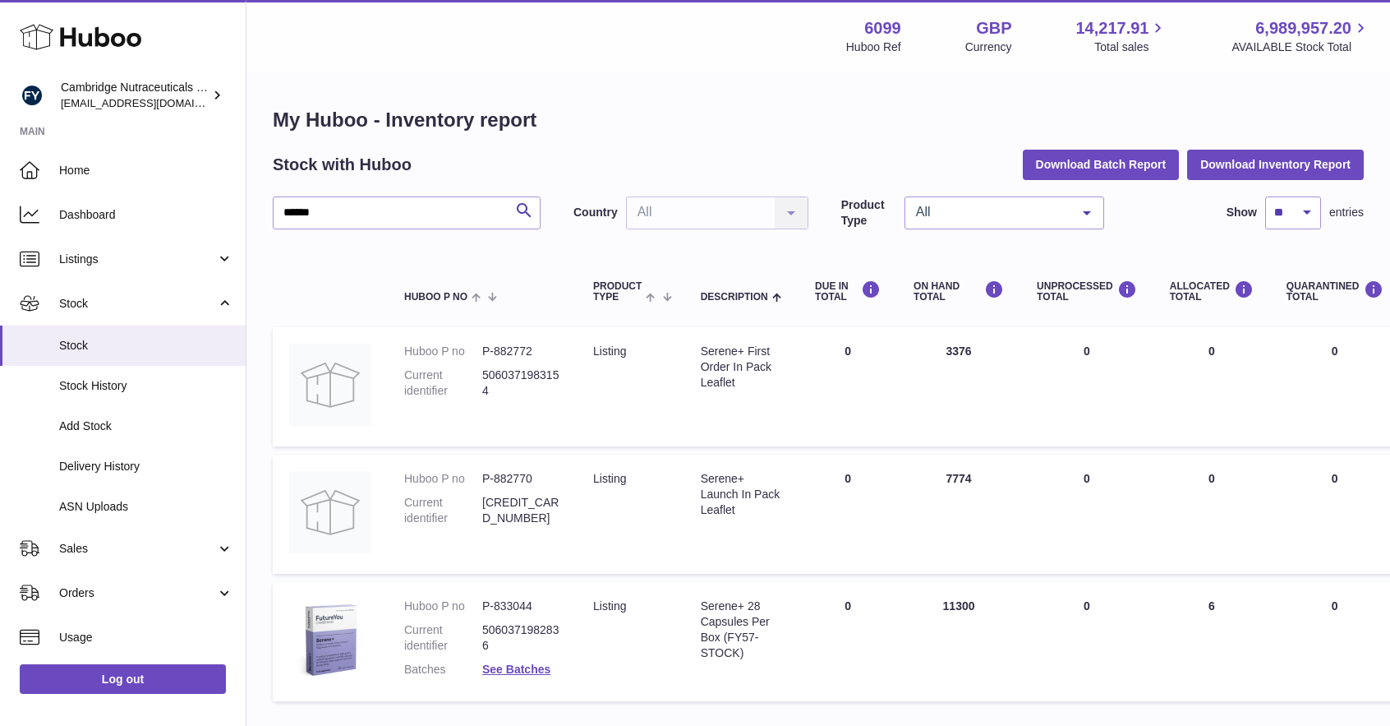
scroll to position [113, 0]
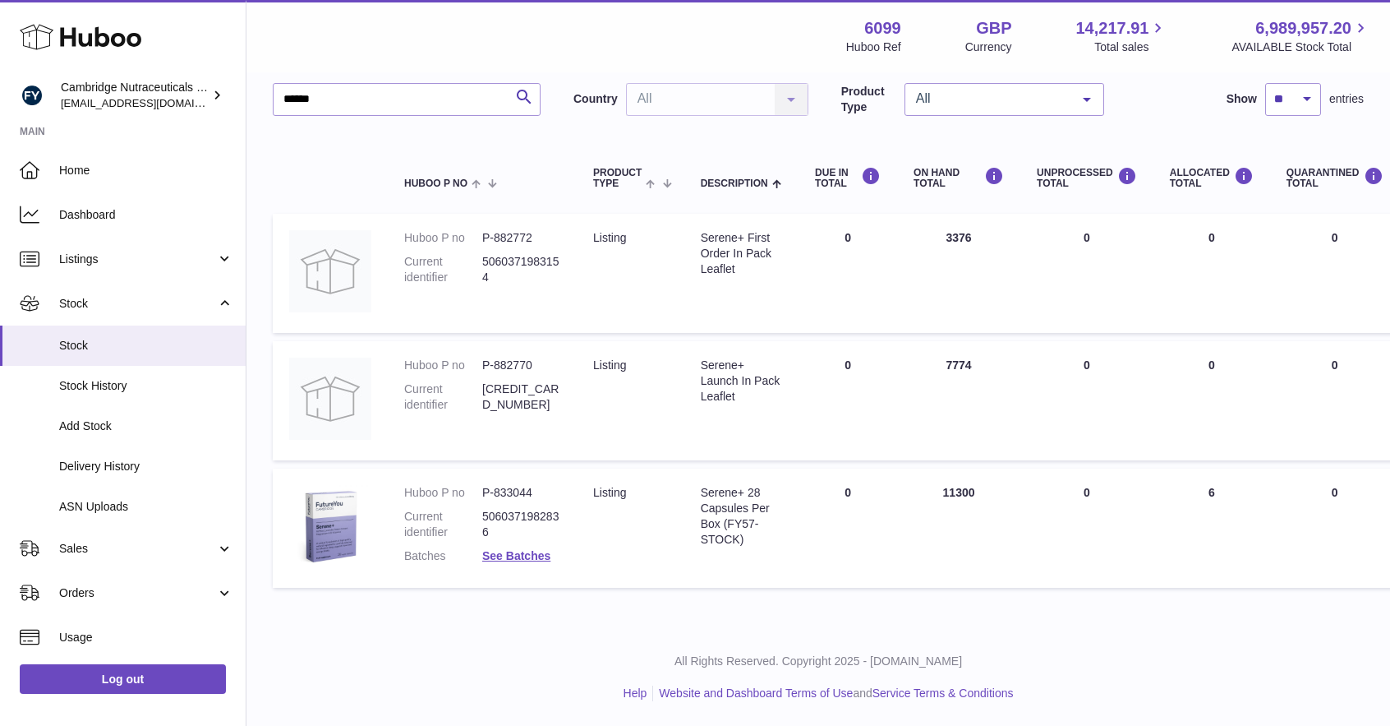
click at [484, 564] on dl "Huboo P no P-833044 Current identifier 5060371982836 Batches See Batches" at bounding box center [482, 528] width 156 height 87
click at [538, 555] on link "See Batches" at bounding box center [516, 555] width 68 height 13
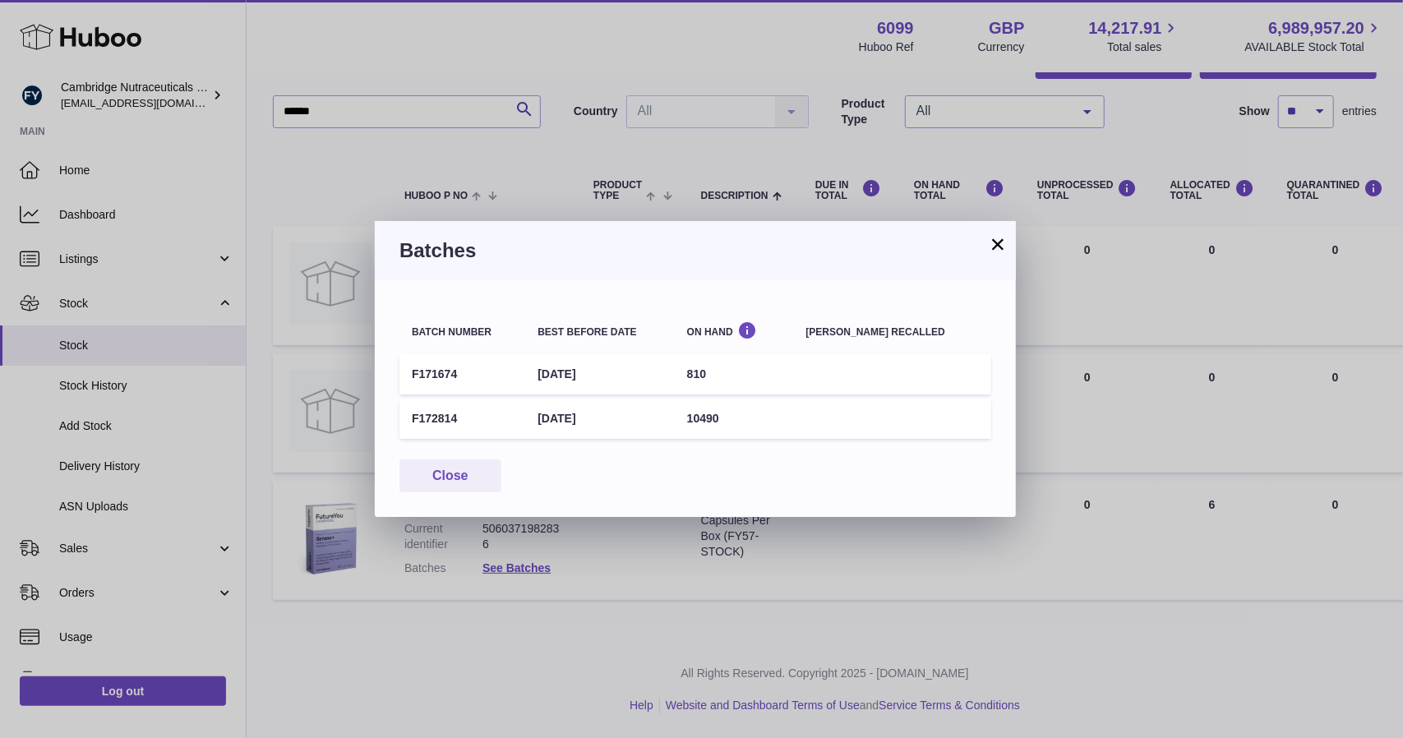
click at [999, 246] on button "×" at bounding box center [998, 244] width 20 height 20
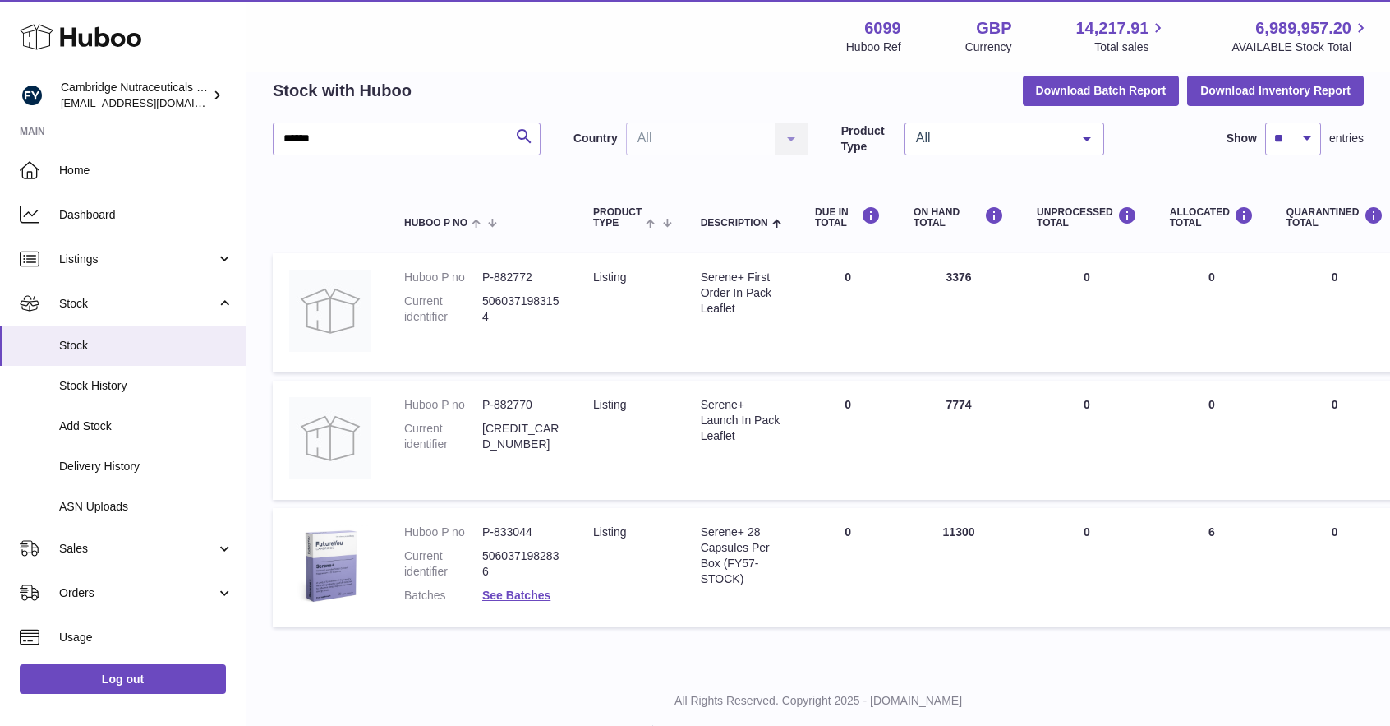
scroll to position [113, 0]
